Goal: Task Accomplishment & Management: Manage account settings

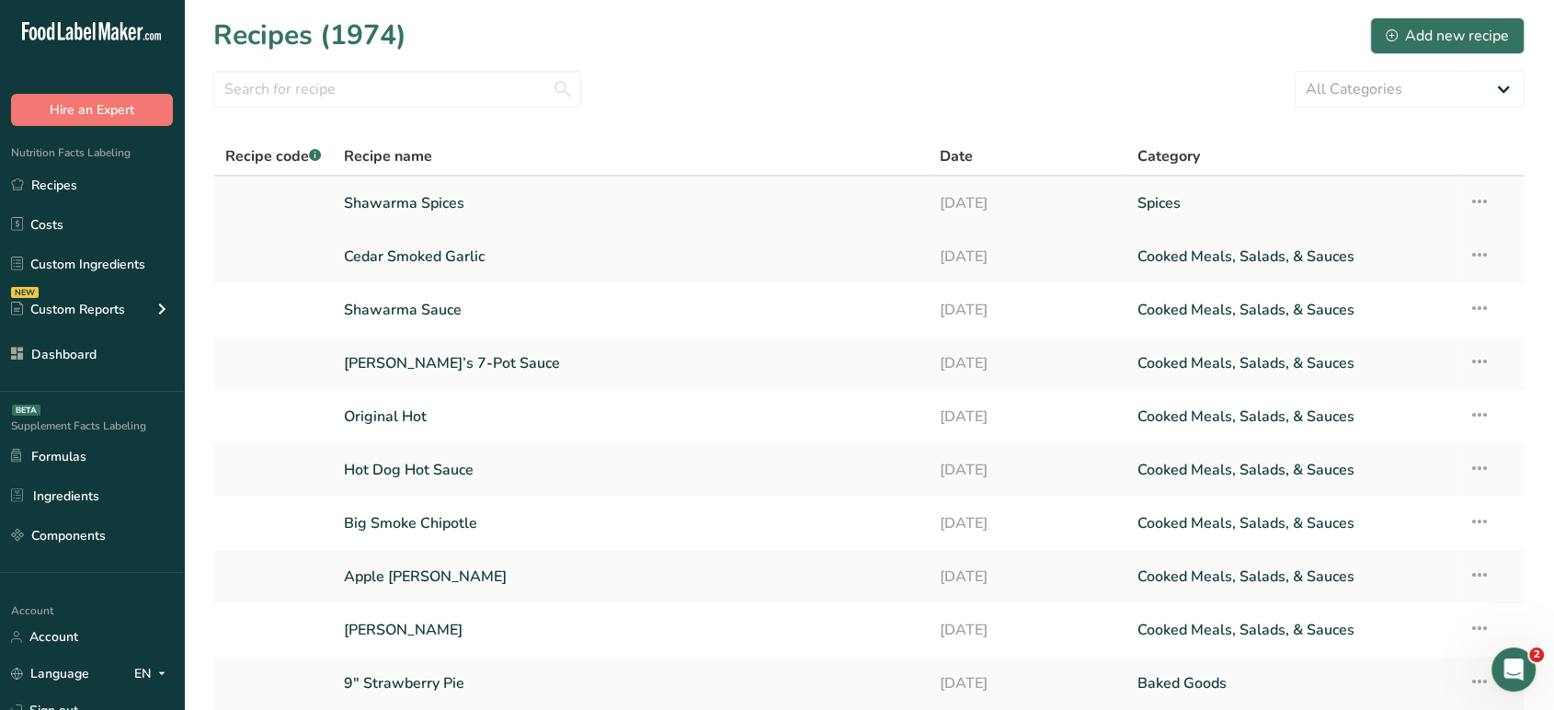
click at [441, 200] on link "Shawarma Spices" at bounding box center [631, 203] width 574 height 39
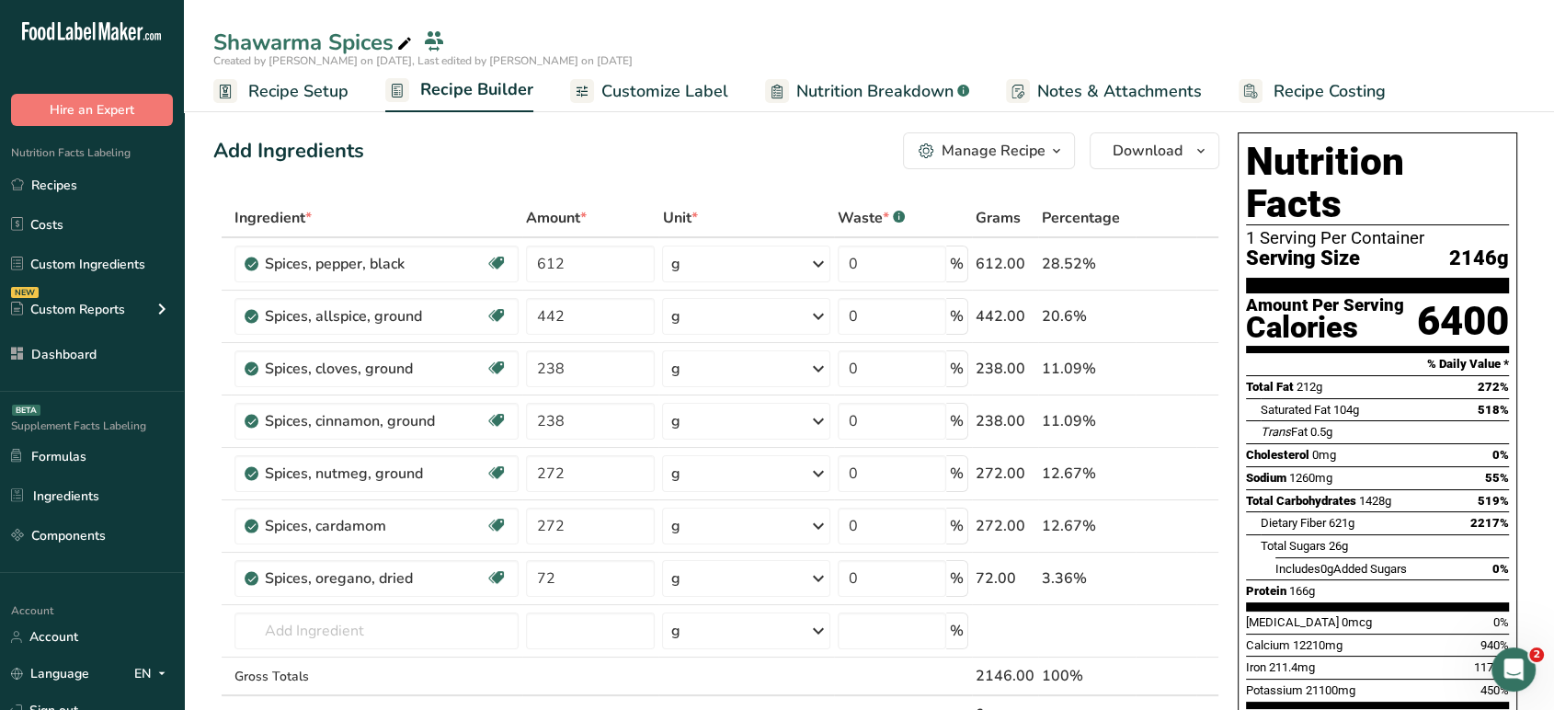
click at [646, 101] on span "Customize Label" at bounding box center [664, 91] width 127 height 25
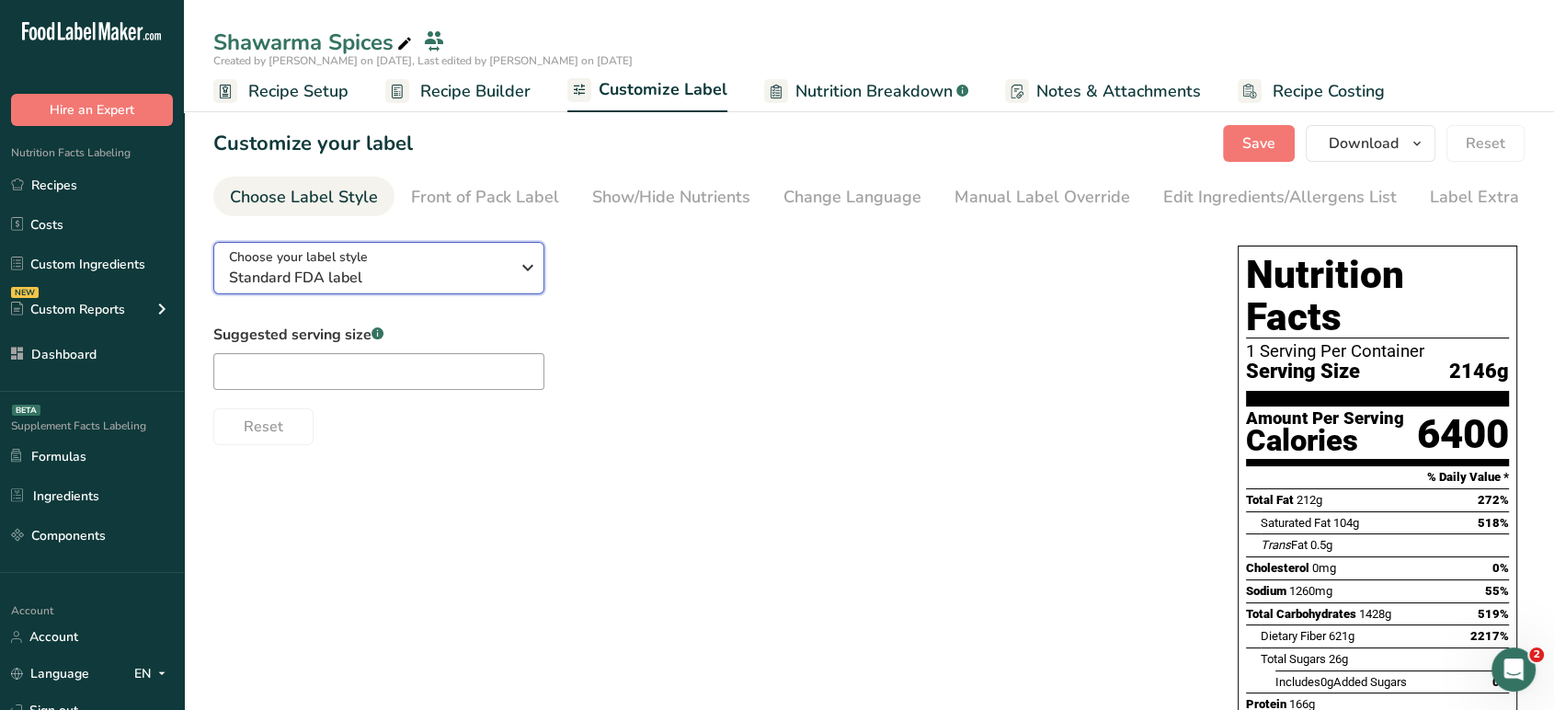
click at [424, 267] on div "Choose your label style Standard FDA label" at bounding box center [369, 267] width 280 height 41
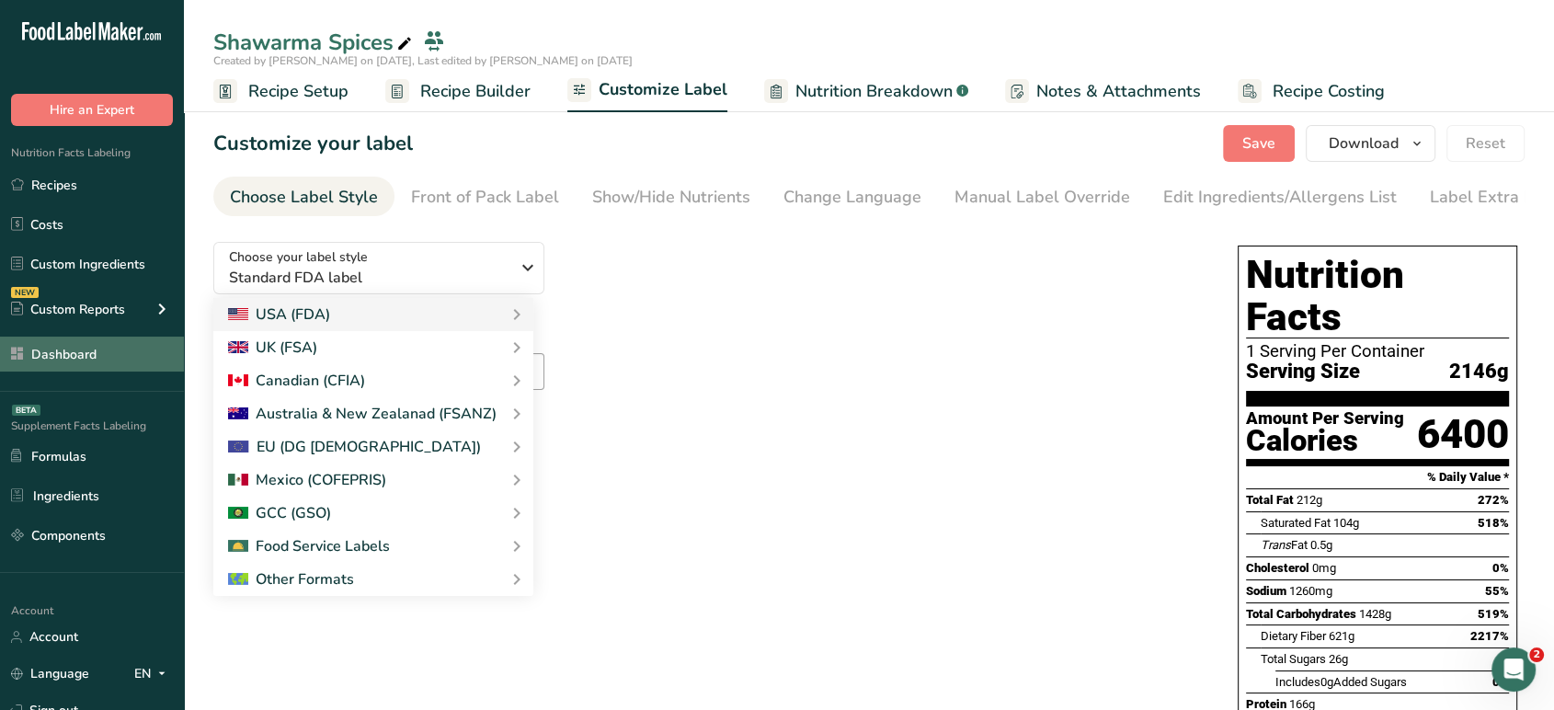
click at [105, 351] on link "Dashboard" at bounding box center [92, 353] width 184 height 35
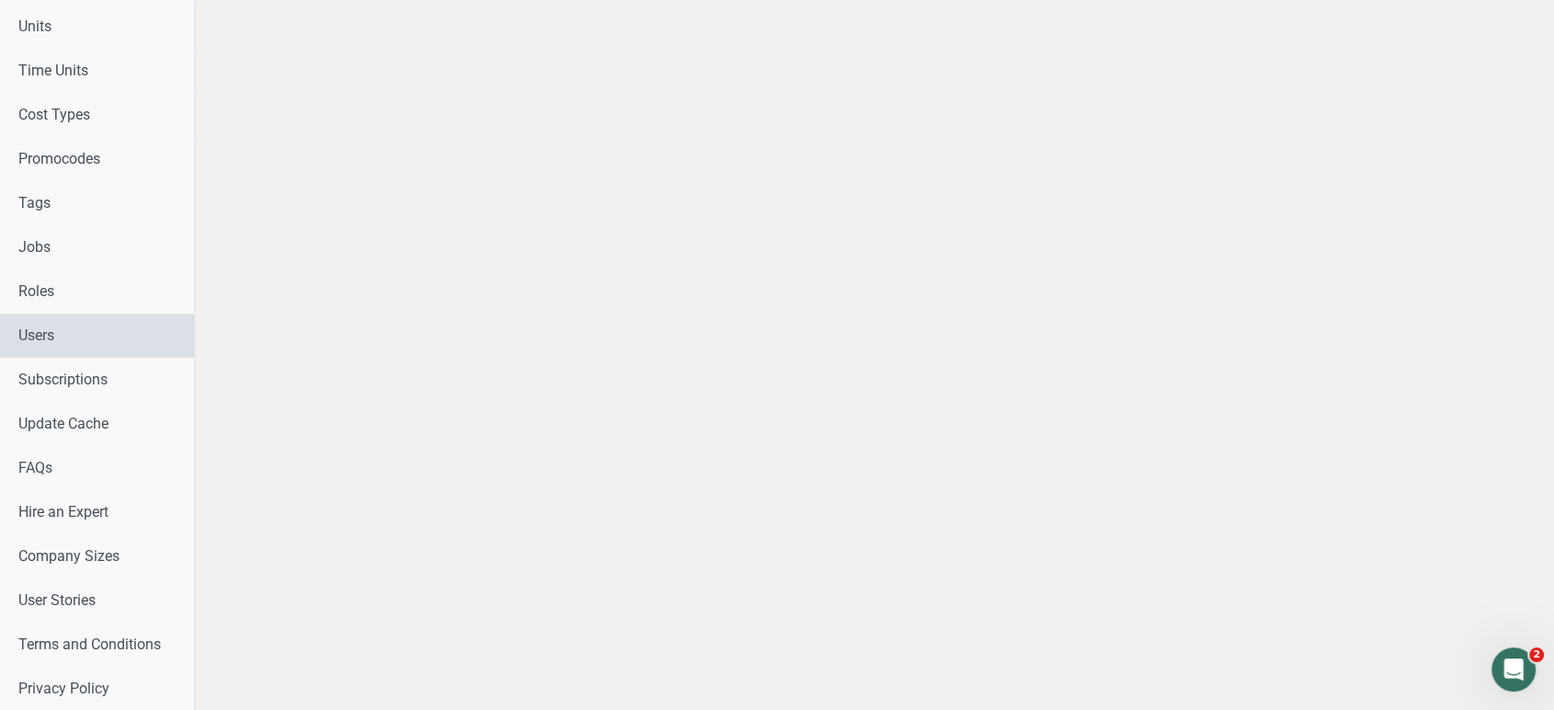
scroll to position [975, 0]
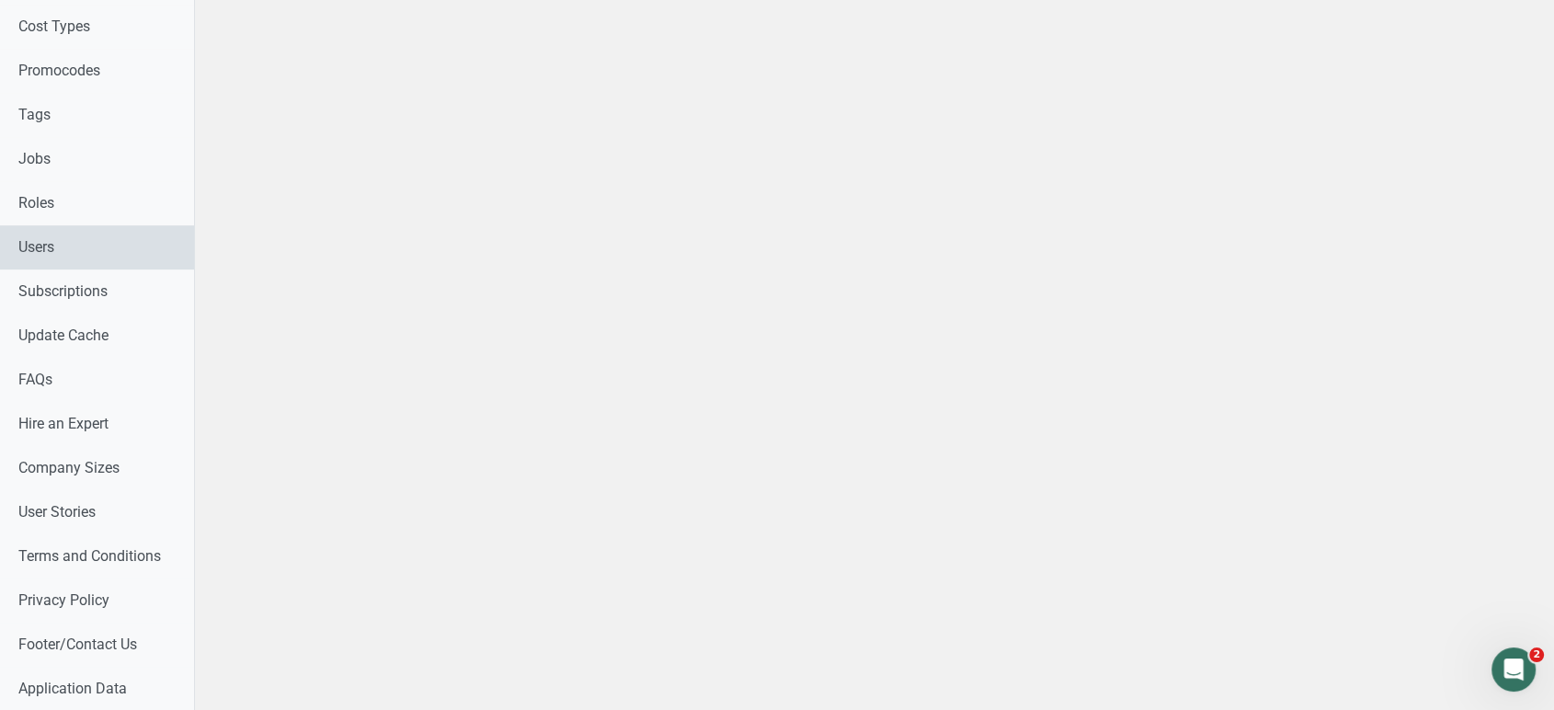
click at [75, 248] on link "Users" at bounding box center [97, 247] width 194 height 44
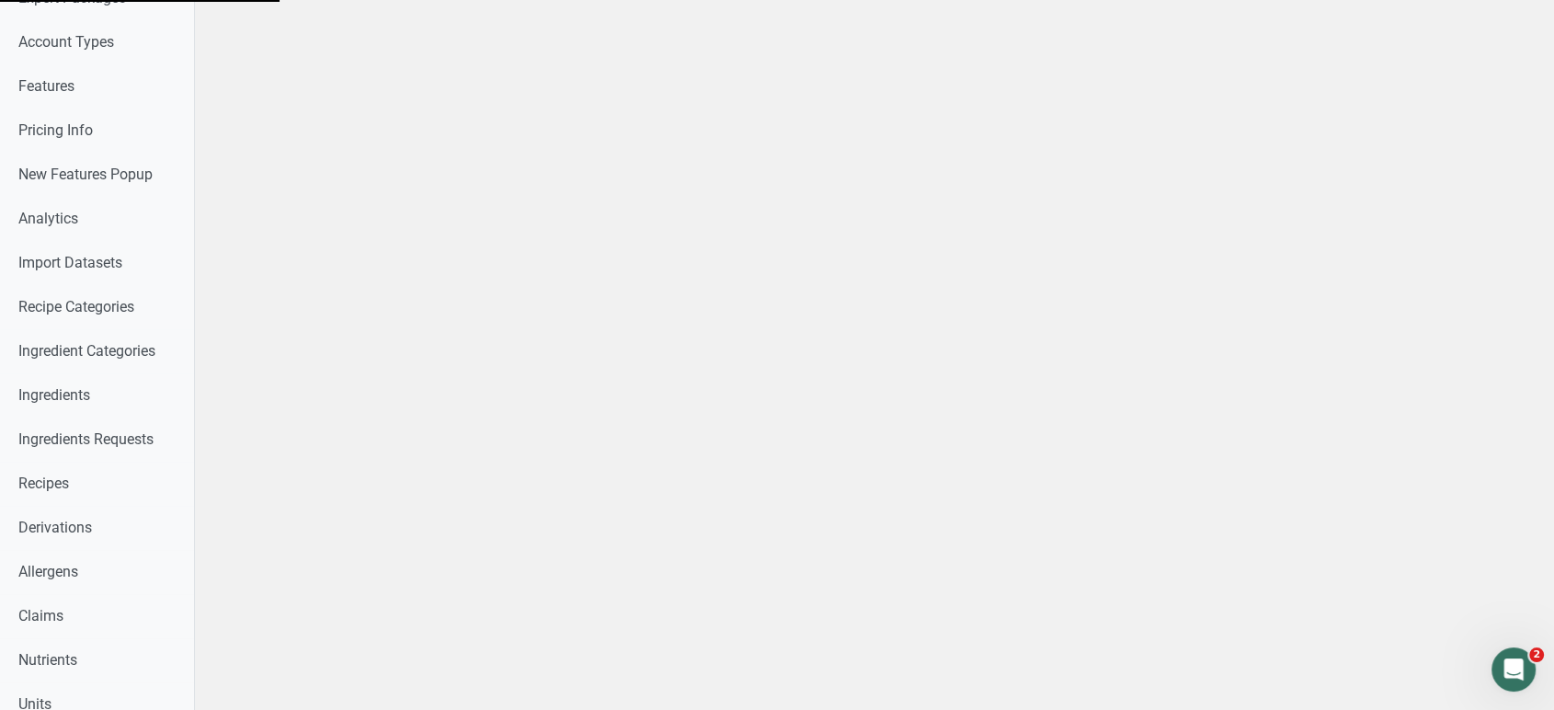
scroll to position [0, 0]
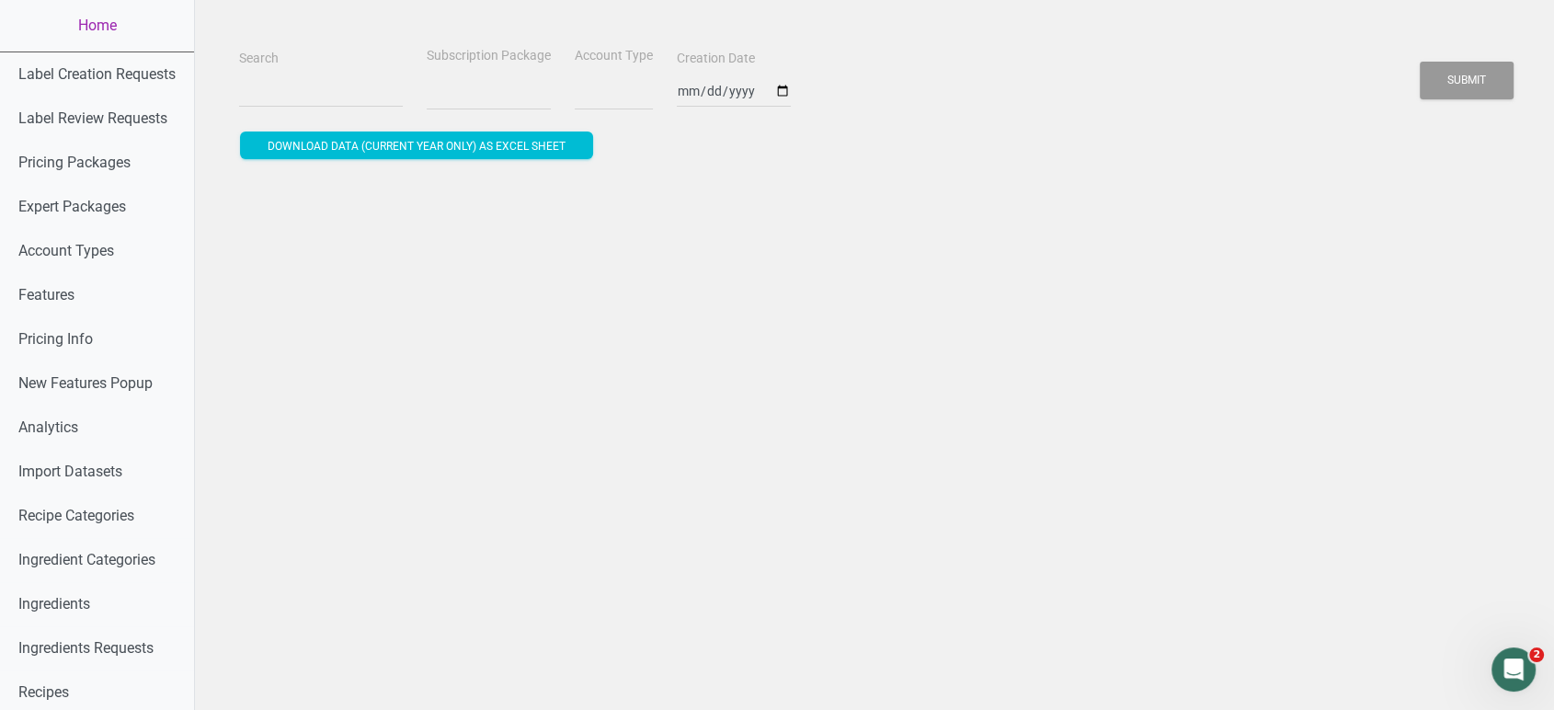
select select
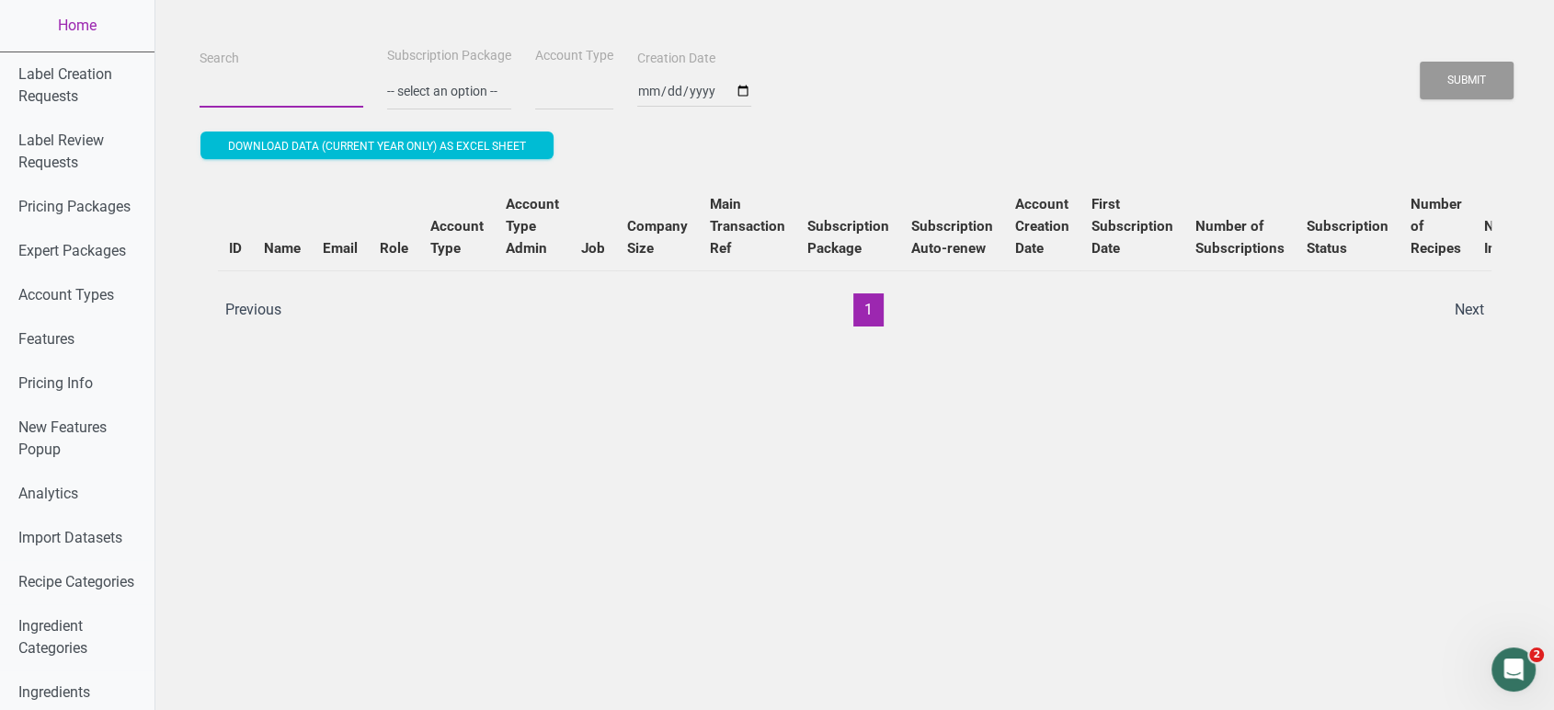
click at [294, 95] on input "Search" at bounding box center [282, 90] width 164 height 33
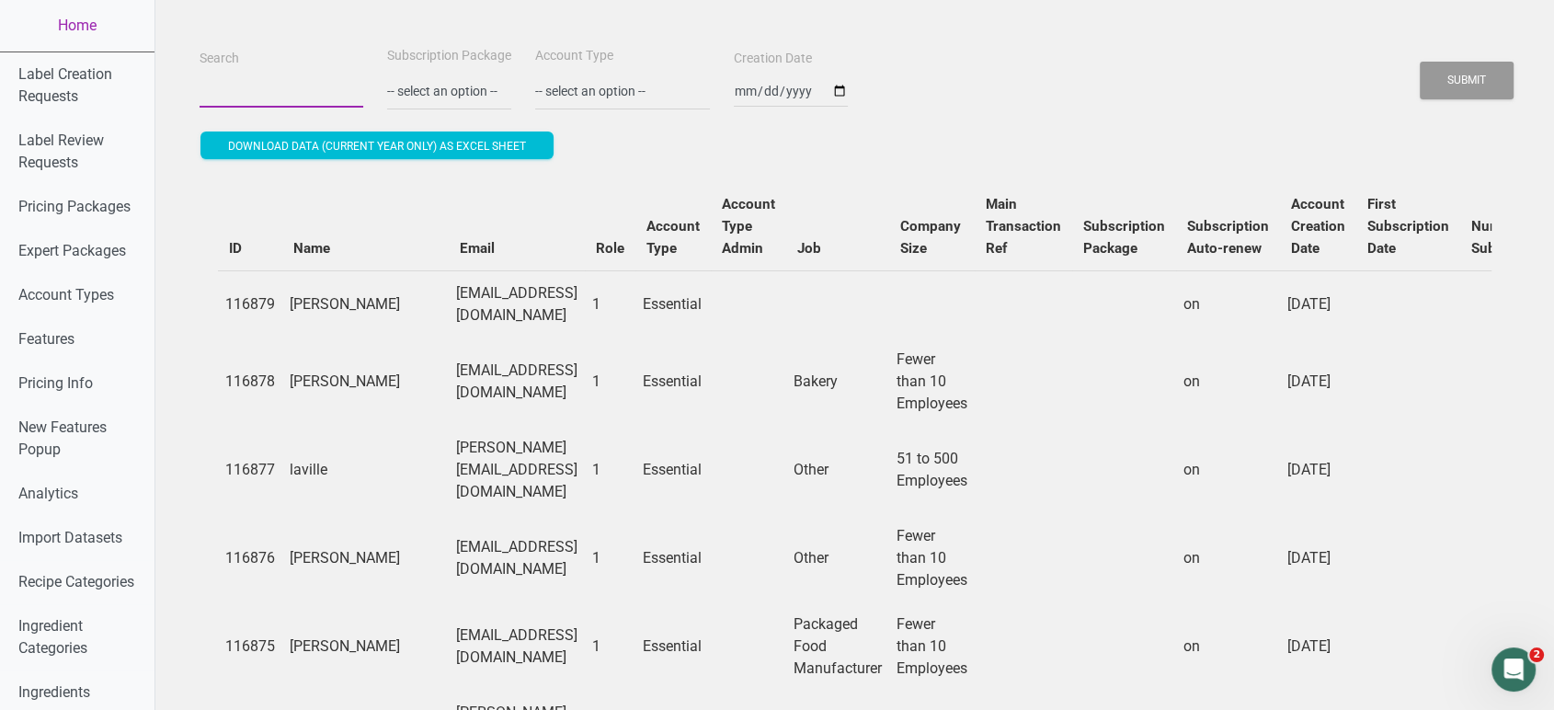
paste input "[PERSON_NAME][EMAIL_ADDRESS][DOMAIN_NAME]"
click at [1420, 62] on button "Submit" at bounding box center [1467, 81] width 94 height 38
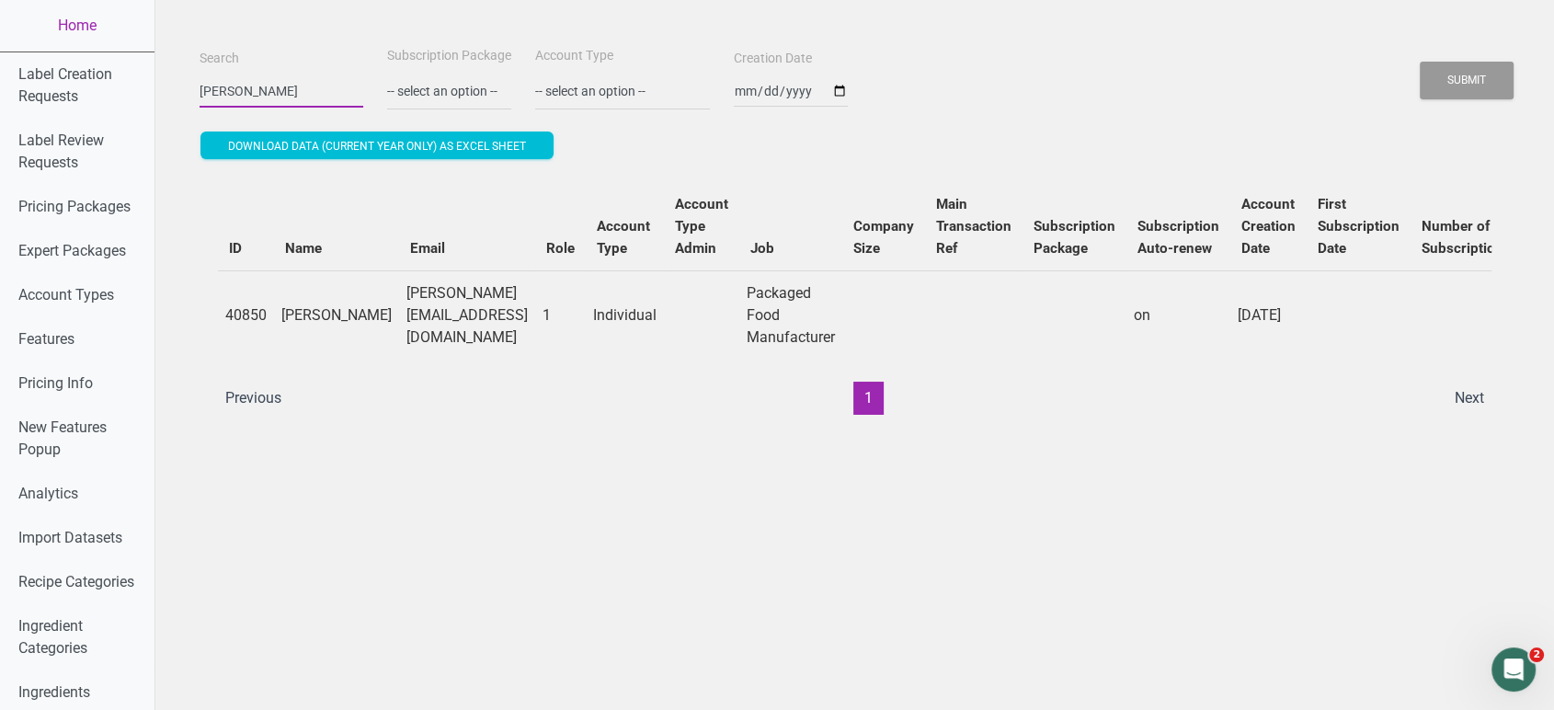
scroll to position [0, 0]
type input "B"
paste input "[EMAIL_ADDRESS][DOMAIN_NAME]"
click at [1420, 62] on button "Submit" at bounding box center [1467, 81] width 94 height 38
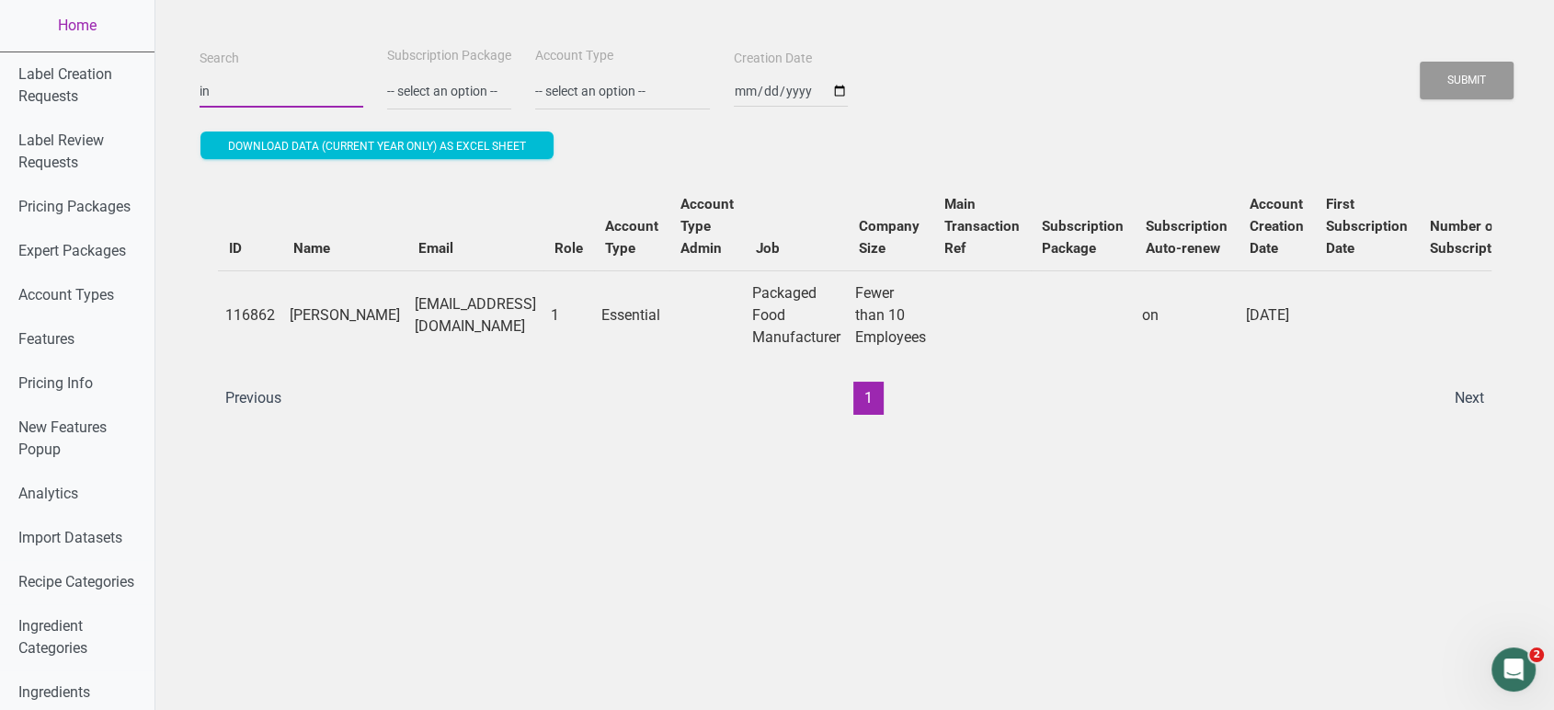
type input "i"
paste input "[PERSON_NAME][EMAIL_ADDRESS][DOMAIN_NAME]"
click at [1420, 62] on button "Submit" at bounding box center [1467, 81] width 94 height 38
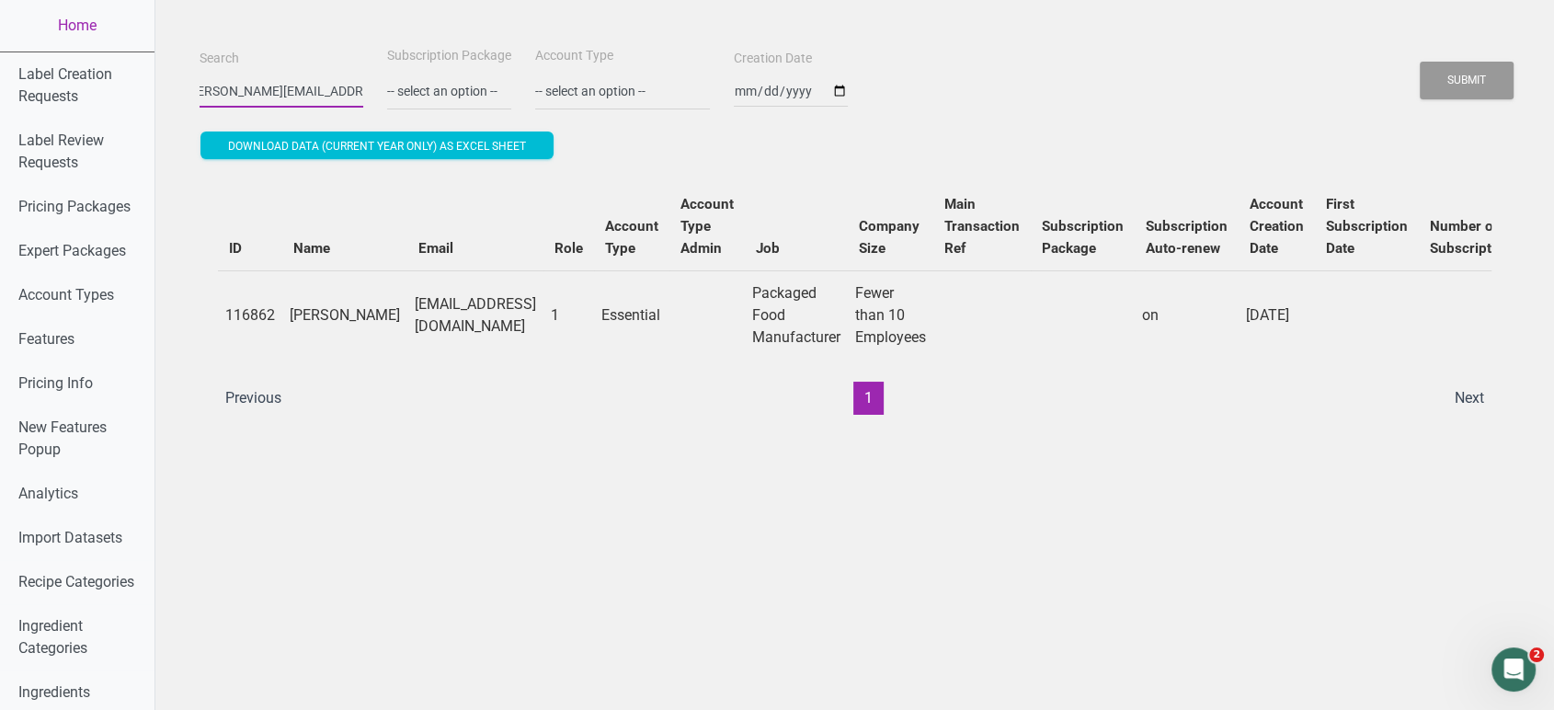
click at [1420, 62] on button "Submit" at bounding box center [1467, 81] width 94 height 38
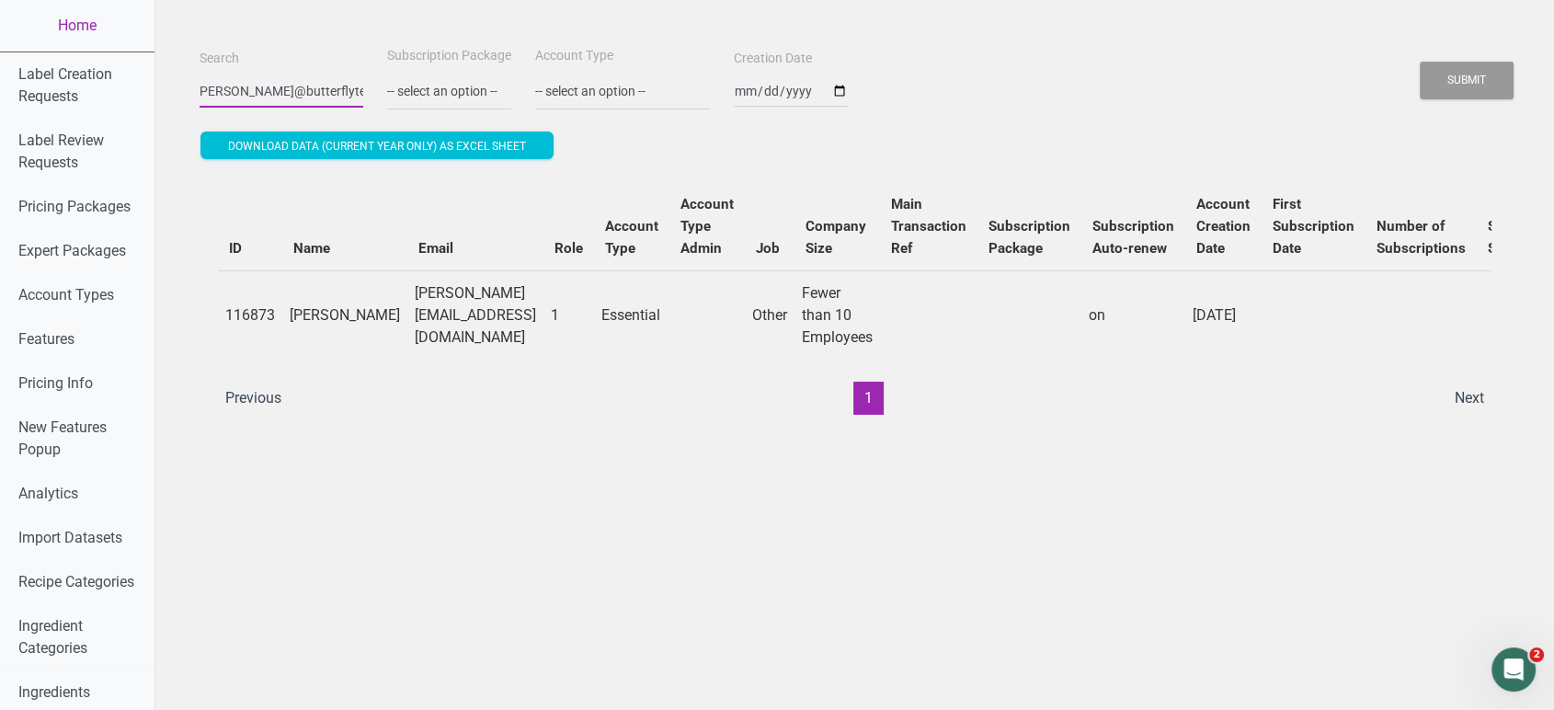
scroll to position [0, 0]
type input "j"
paste input "[PERSON_NAME][EMAIL_ADDRESS][DOMAIN_NAME]"
click at [1420, 62] on button "Submit" at bounding box center [1467, 81] width 94 height 38
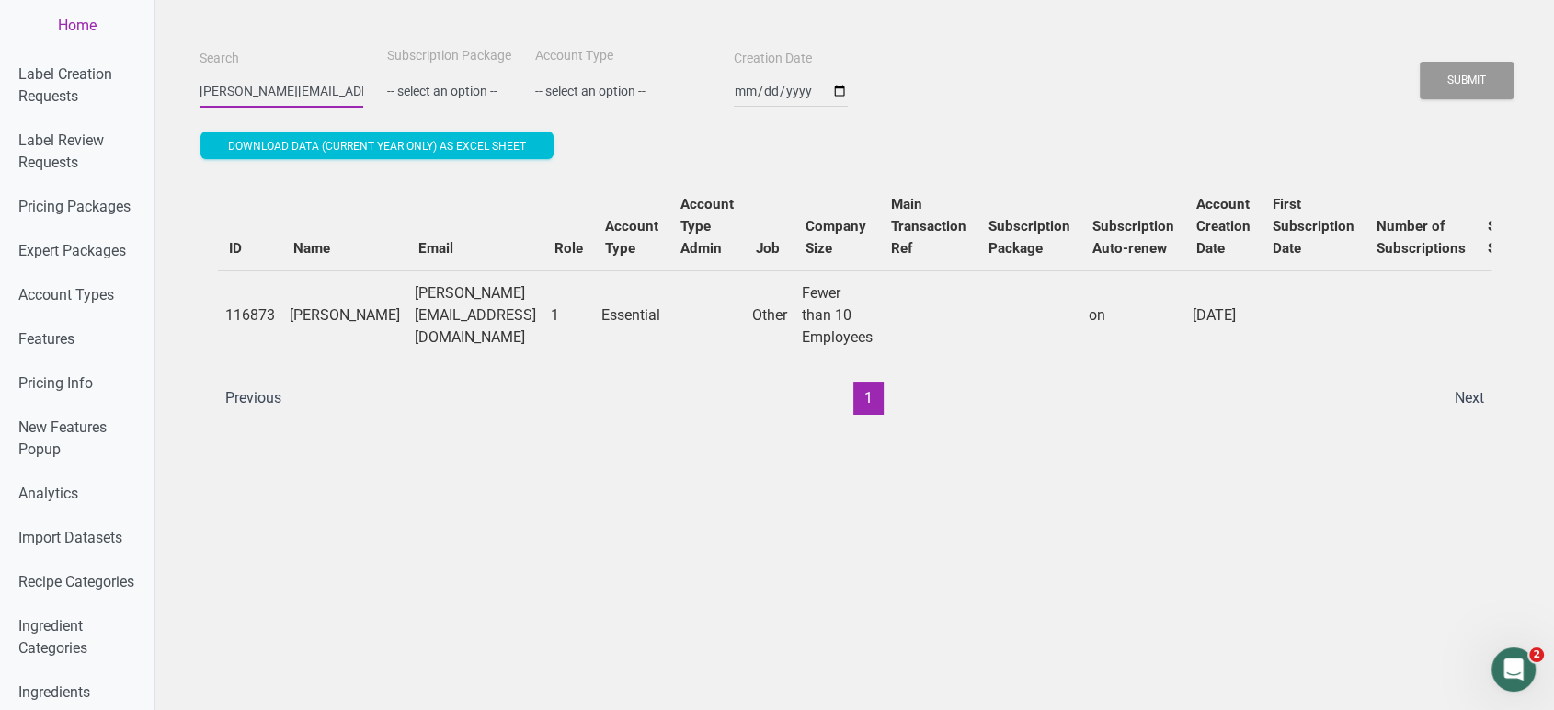
click at [1420, 62] on button "Submit" at bounding box center [1467, 81] width 94 height 38
type input "C"
paste input "[PERSON_NAME][EMAIL_ADDRESS][DOMAIN_NAME]"
type input "[PERSON_NAME][EMAIL_ADDRESS][DOMAIN_NAME]"
click at [1420, 62] on button "Submit" at bounding box center [1467, 81] width 94 height 38
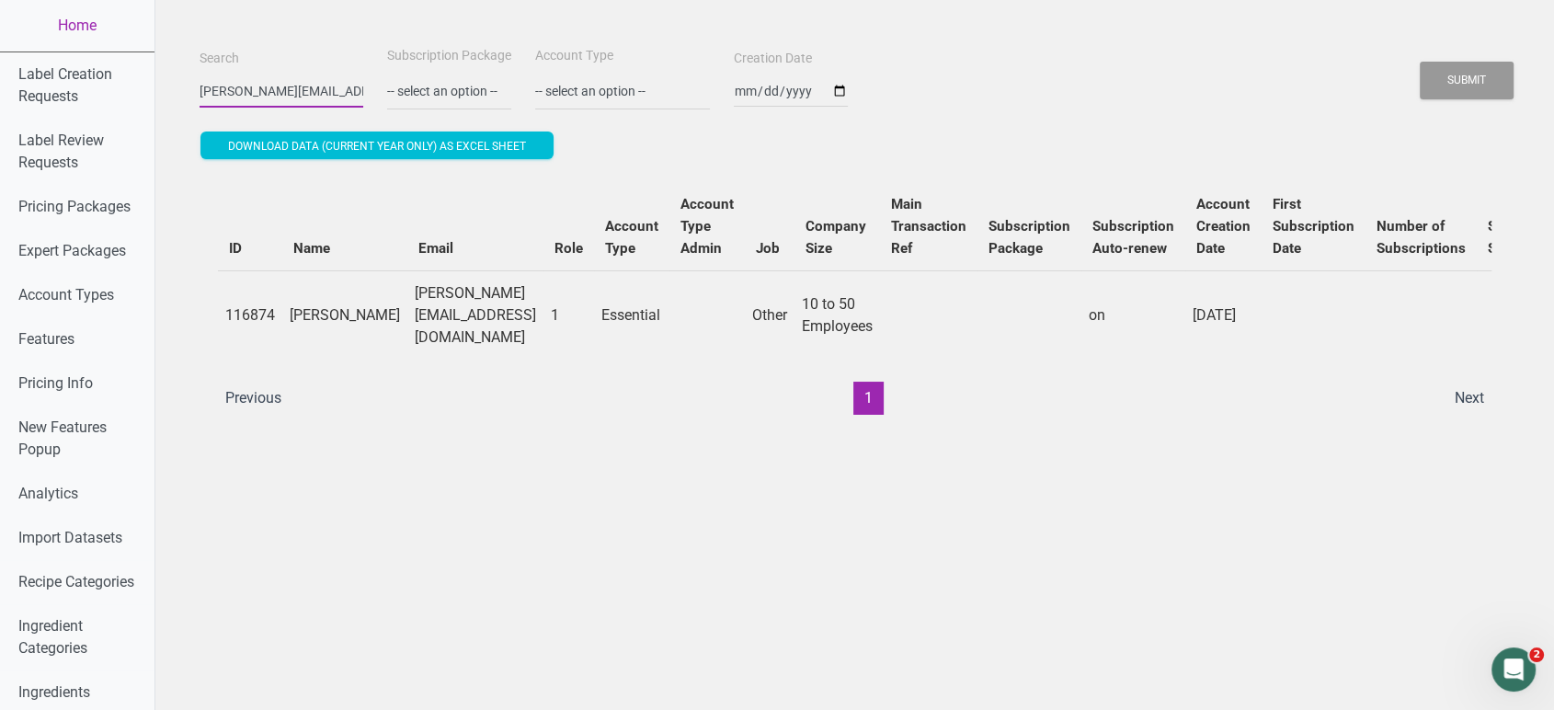
click at [1420, 62] on button "Submit" at bounding box center [1467, 81] width 94 height 38
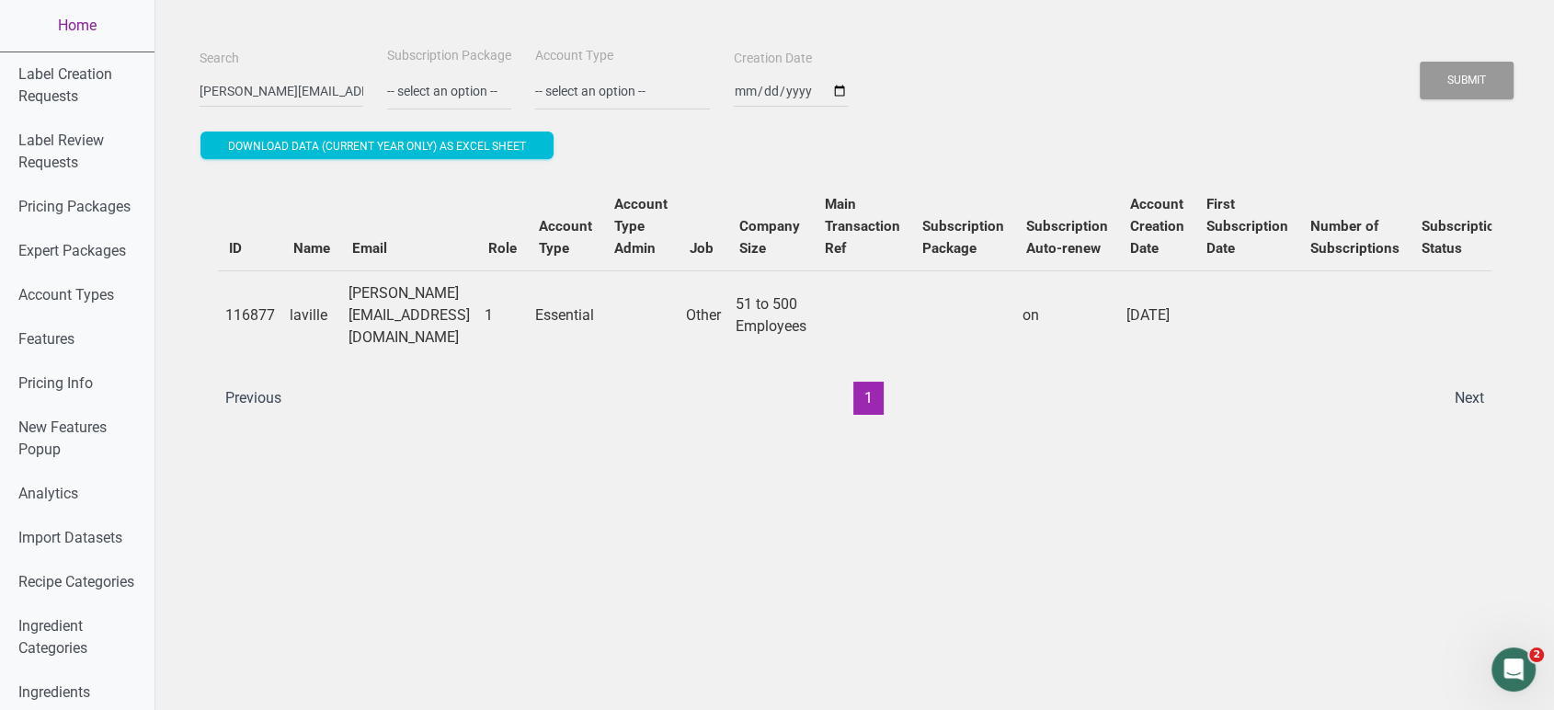
click at [117, 34] on link "Home" at bounding box center [77, 25] width 154 height 51
